Goal: Task Accomplishment & Management: Use online tool/utility

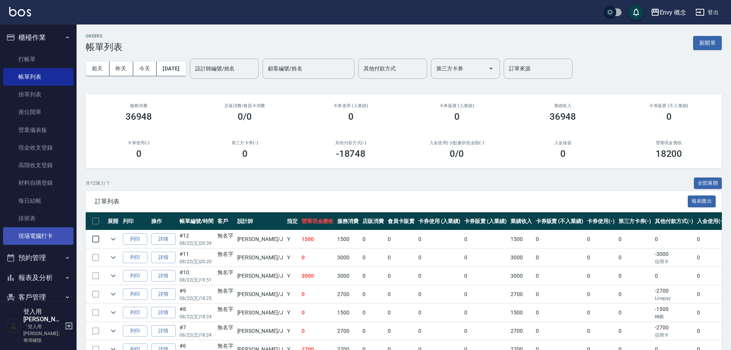
click at [35, 235] on link "現場電腦打卡" at bounding box center [38, 236] width 70 height 18
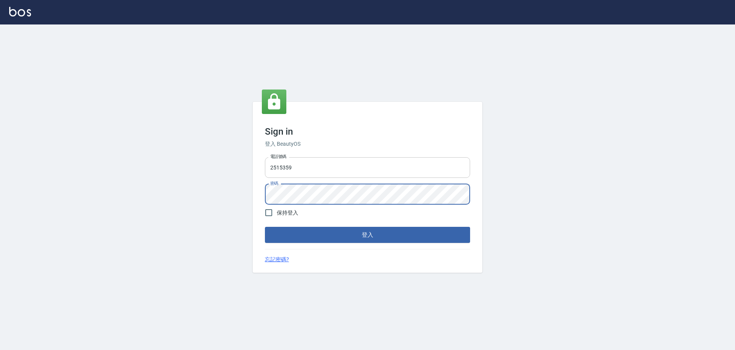
click at [370, 168] on input "2515359" at bounding box center [367, 167] width 205 height 21
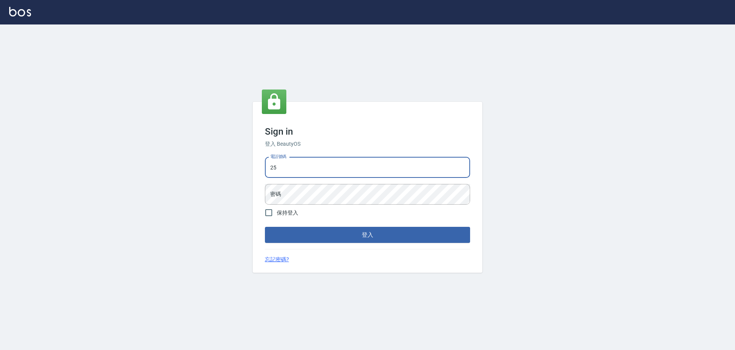
type input "2"
type input "0930889212"
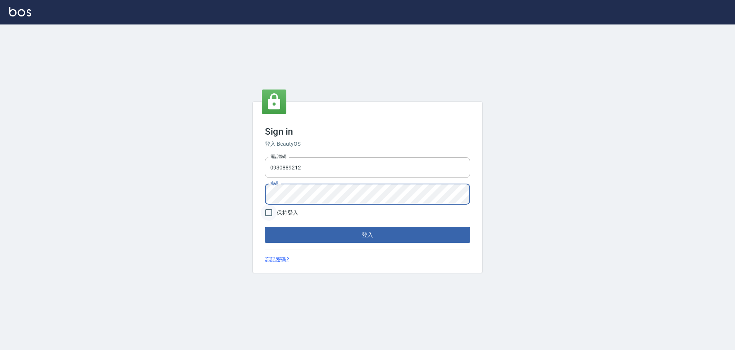
click at [267, 214] on input "保持登入" at bounding box center [269, 213] width 16 height 16
checkbox input "true"
click at [305, 229] on button "登入" at bounding box center [367, 235] width 205 height 16
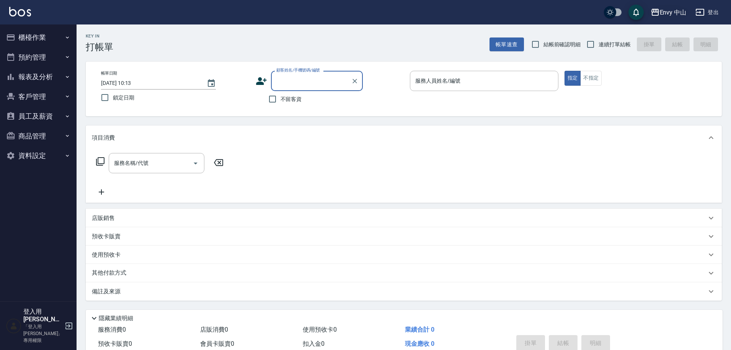
click at [663, 16] on div "Envy 中山" at bounding box center [673, 13] width 27 height 10
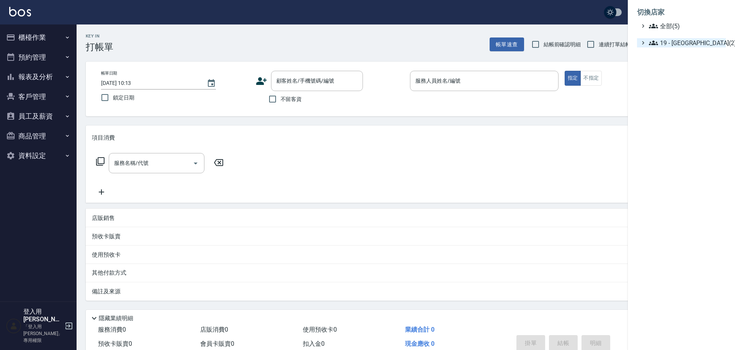
click at [670, 46] on span "19 - 新城區(2)" at bounding box center [686, 42] width 74 height 9
click at [673, 54] on span "19.01 - 新城區 (2)" at bounding box center [689, 51] width 66 height 9
click at [678, 86] on span "19.02 - ENVY(3)" at bounding box center [689, 86] width 66 height 9
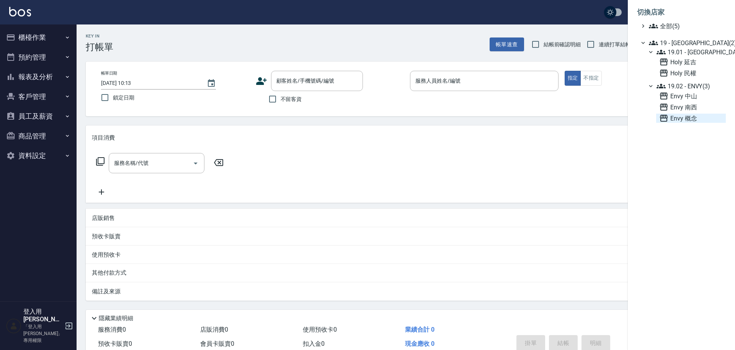
click at [675, 116] on span "Envy 概念" at bounding box center [691, 118] width 64 height 9
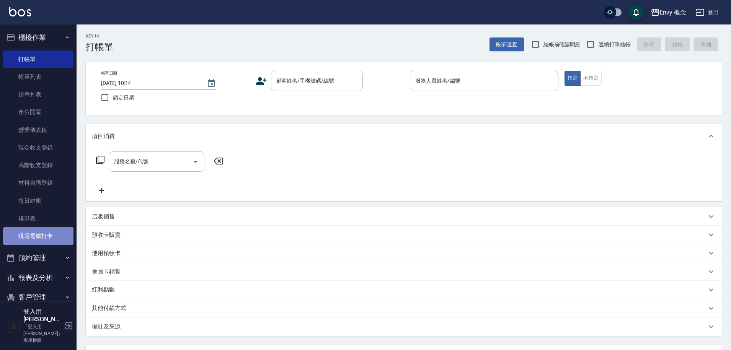
click at [47, 232] on link "現場電腦打卡" at bounding box center [38, 236] width 70 height 18
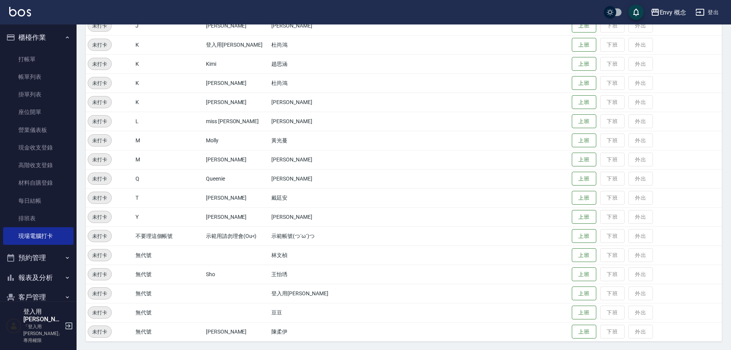
scroll to position [147, 0]
click at [575, 331] on button "上班" at bounding box center [584, 331] width 24 height 13
click at [572, 278] on button "上班" at bounding box center [584, 273] width 24 height 13
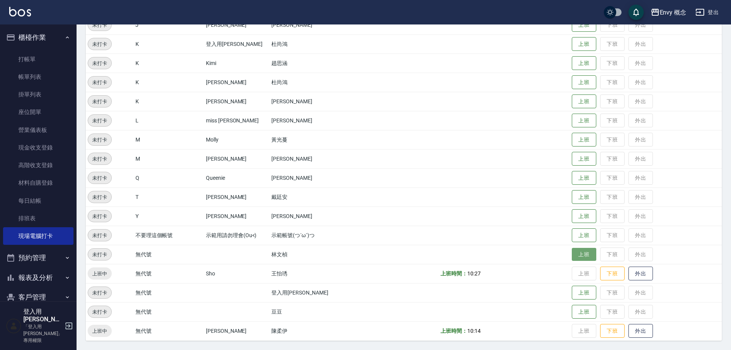
click at [572, 258] on button "上班" at bounding box center [584, 254] width 24 height 13
